Goal: Navigation & Orientation: Find specific page/section

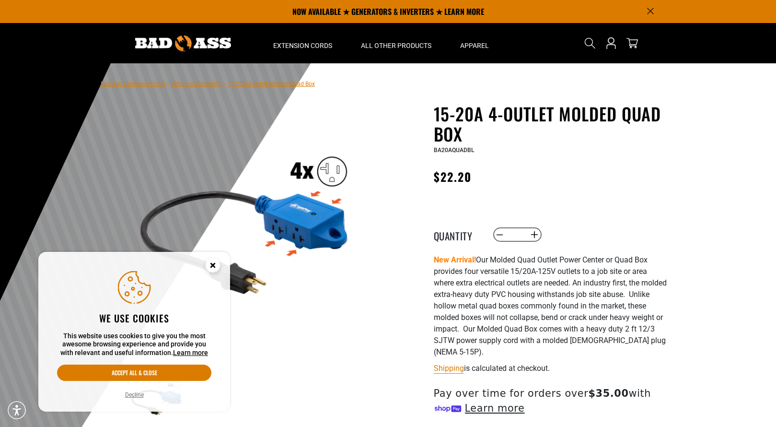
click at [212, 266] on g "Cookie Consent" at bounding box center [213, 265] width 14 height 14
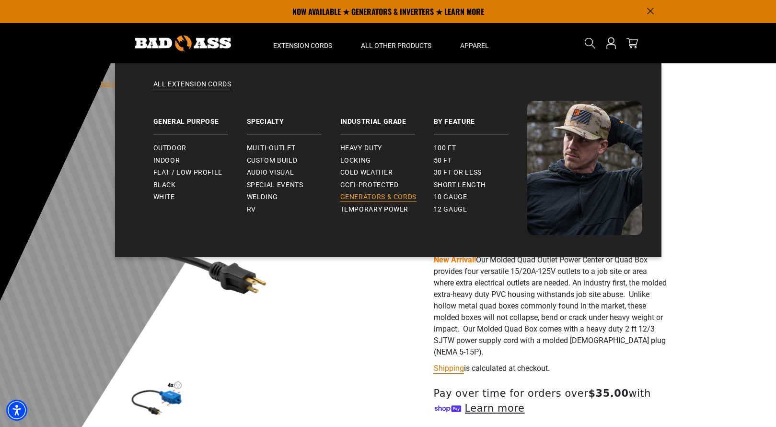
click at [357, 197] on span "Generators & Cords" at bounding box center [378, 197] width 77 height 9
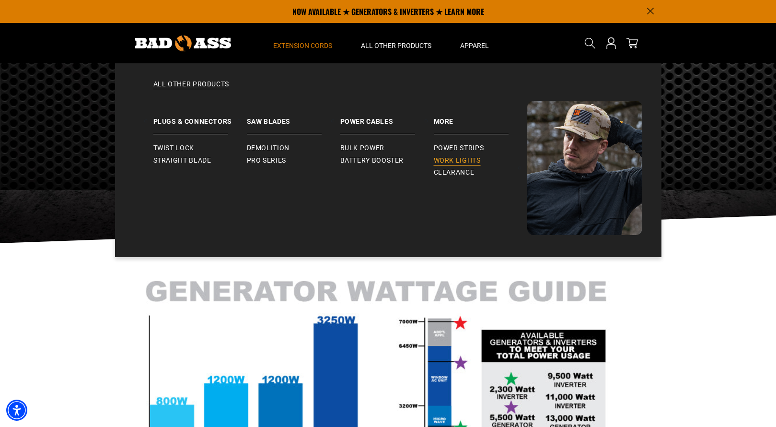
click at [452, 162] on span "Work Lights" at bounding box center [457, 160] width 47 height 9
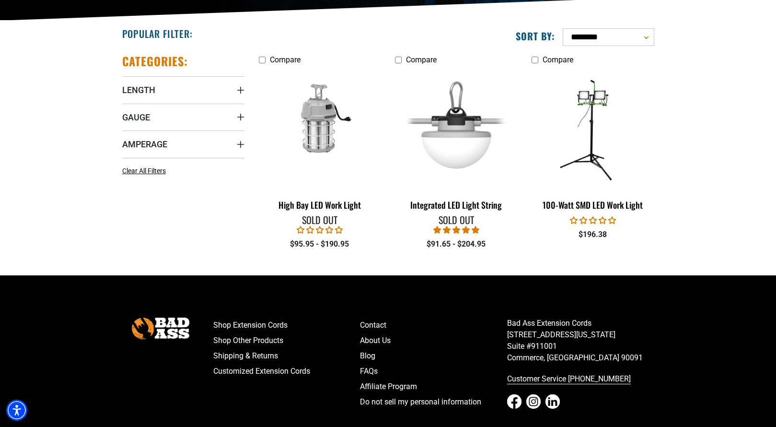
scroll to position [224, 0]
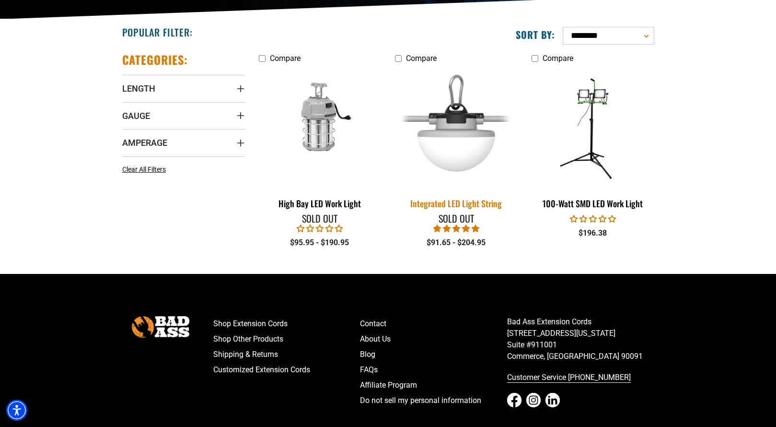
click at [488, 202] on div "Integrated LED Light String" at bounding box center [456, 203] width 122 height 9
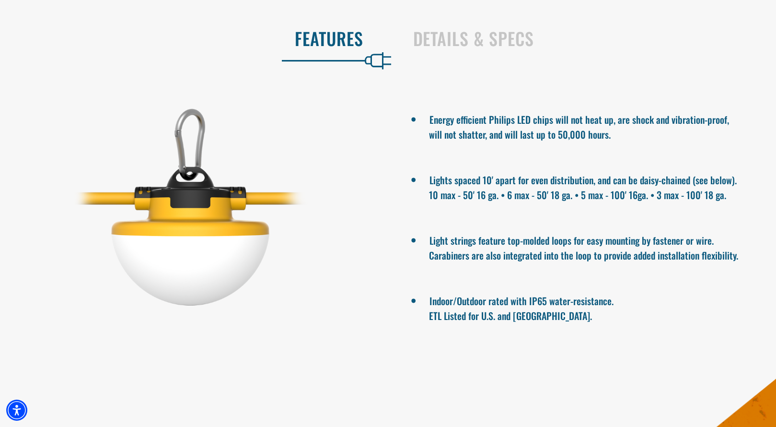
scroll to position [559, 0]
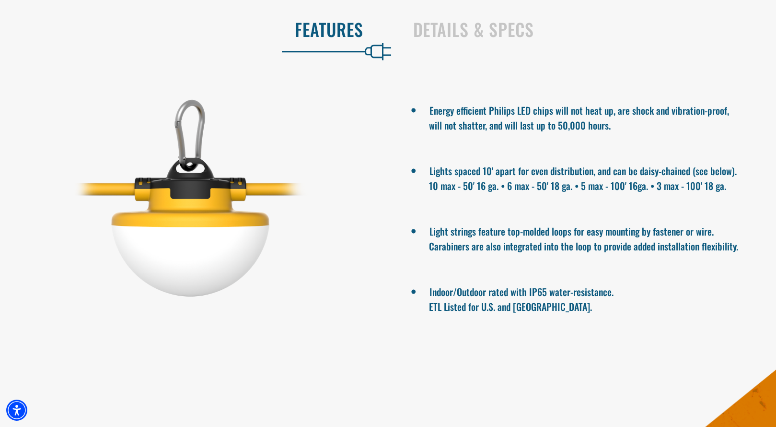
drag, startPoint x: 737, startPoint y: 199, endPoint x: 653, endPoint y: 196, distance: 84.0
click at [653, 196] on ul "Energy efficient Philips LED chips will not heat up, are shock and vibration-pr…" at bounding box center [585, 206] width 381 height 249
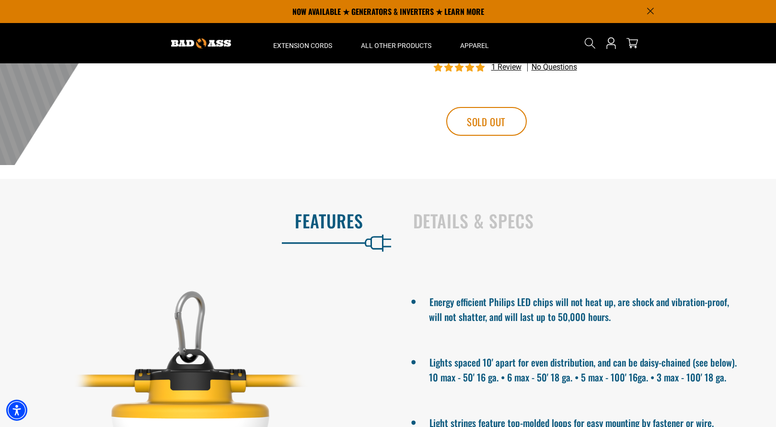
scroll to position [33, 0]
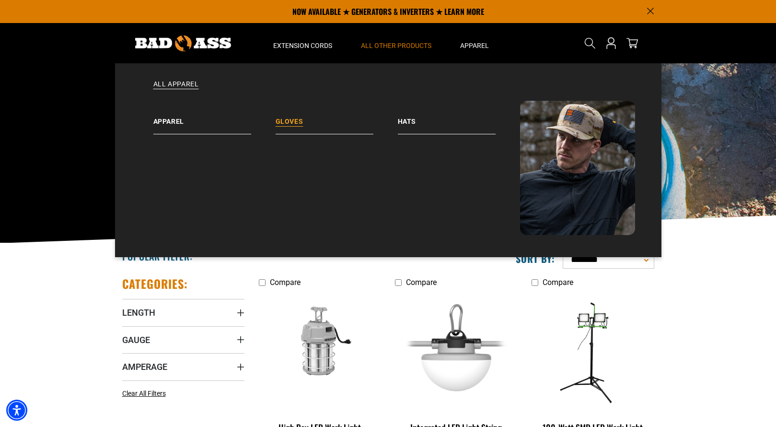
click at [298, 122] on link "Gloves" at bounding box center [337, 118] width 122 height 34
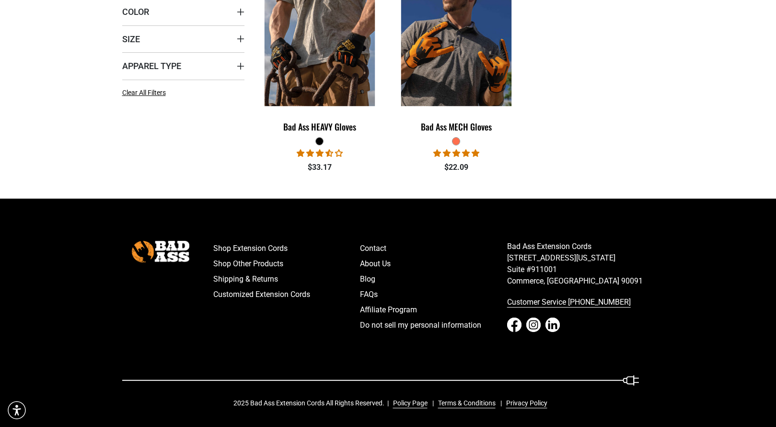
scroll to position [301, 0]
